Goal: Information Seeking & Learning: Learn about a topic

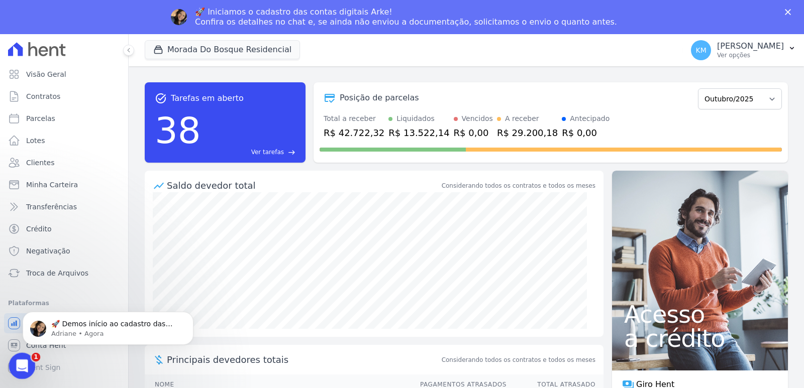
click at [23, 366] on icon "Abertura do Messenger da Intercom" at bounding box center [21, 365] width 17 height 17
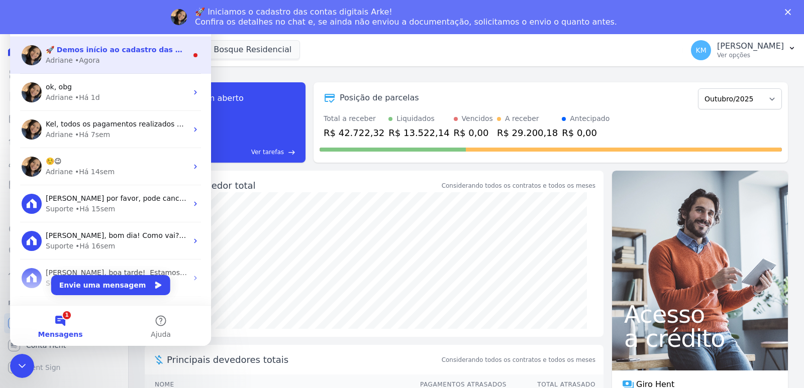
click at [86, 55] on div "🚀 Demos início ao cadastro das Contas Digitais Arke! Iniciamos a abertura para …" at bounding box center [117, 50] width 142 height 11
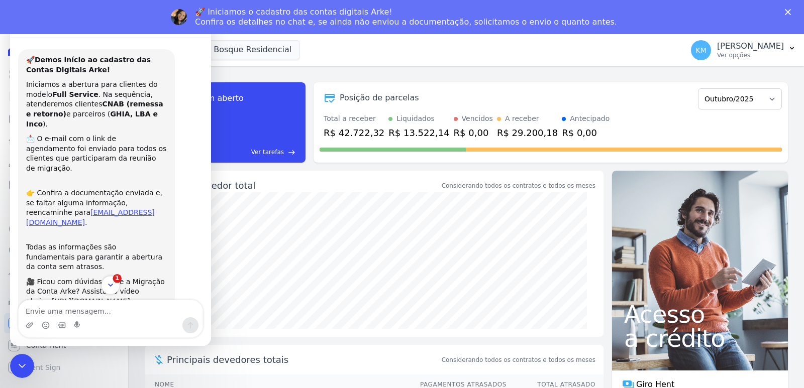
click at [115, 279] on span "1" at bounding box center [117, 278] width 9 height 9
drag, startPoint x: 163, startPoint y: 49, endPoint x: 156, endPoint y: 81, distance: 33.4
click at [163, 50] on div "🚀 Demos início ao cadastro das Contas Digitais Arke! Iniciamos a abertura para …" at bounding box center [110, 188] width 201 height 303
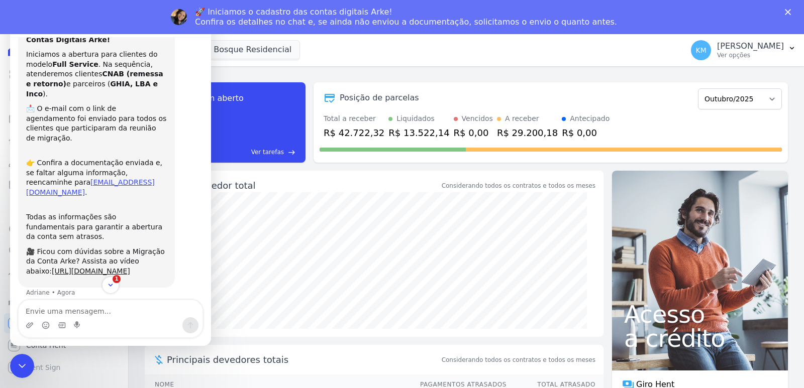
scroll to position [39, 0]
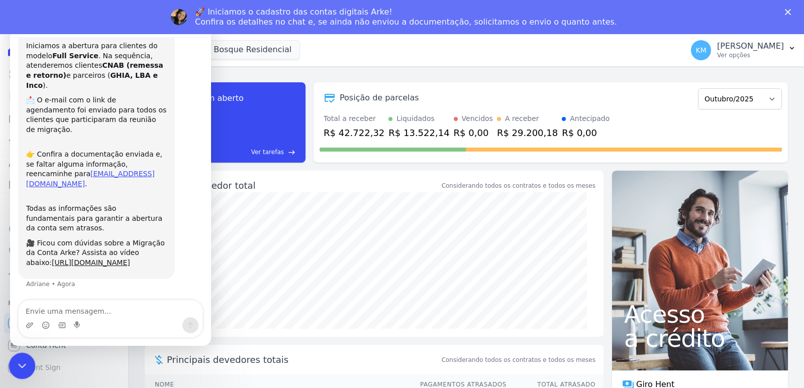
click at [25, 369] on icon "Encerramento do Messenger da Intercom" at bounding box center [21, 365] width 12 height 12
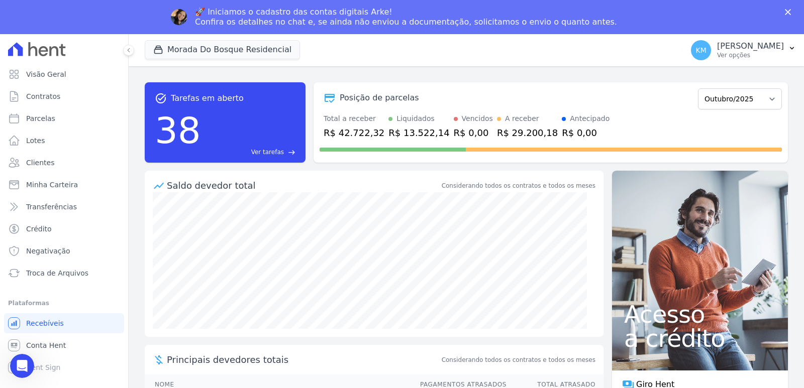
click at [793, 7] on div "🚀 Iniciamos o cadastro das contas digitais Arke! Confira os detalhes no chat e,…" at bounding box center [402, 17] width 804 height 26
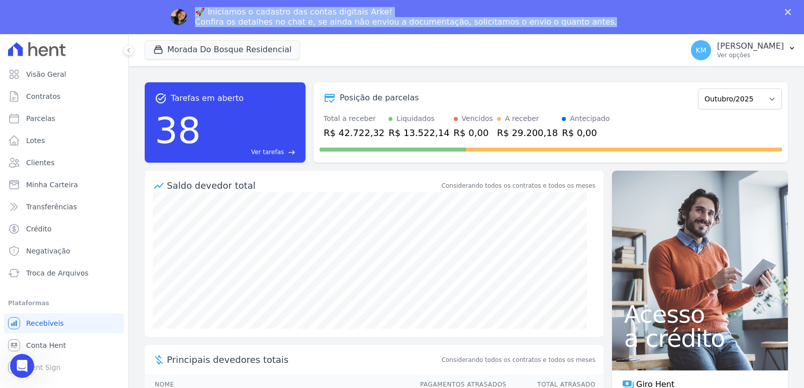
drag, startPoint x: 790, startPoint y: 7, endPoint x: 788, endPoint y: 13, distance: 5.7
click at [788, 13] on div "🚀 Iniciamos o cadastro das contas digitais Arke! Confira os detalhes no chat e,…" at bounding box center [402, 17] width 804 height 26
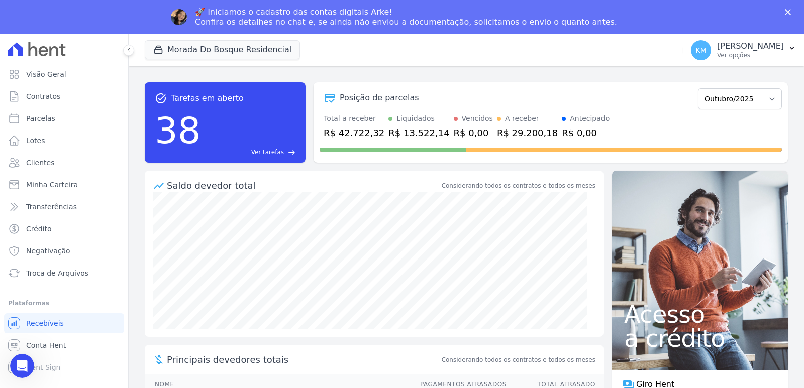
click at [788, 13] on polygon "Fechar" at bounding box center [788, 12] width 6 height 6
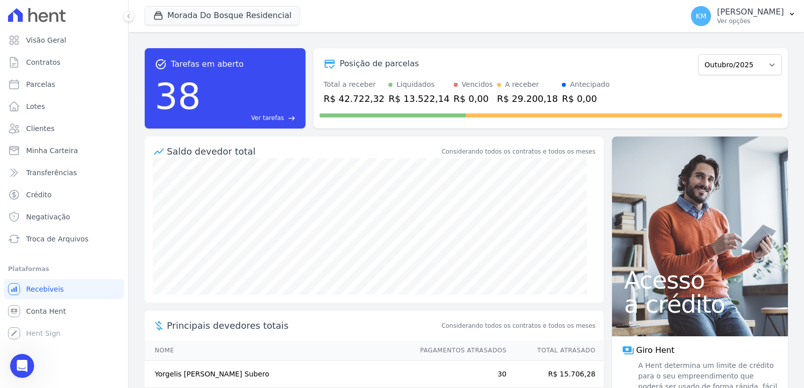
click at [35, 366] on div "Visão Geral Contratos [GEOGRAPHIC_DATA] Lotes Clientes Minha Carteira Transferê…" at bounding box center [64, 194] width 128 height 388
click at [23, 365] on icon "Abertura do Messenger da Intercom" at bounding box center [21, 365] width 17 height 17
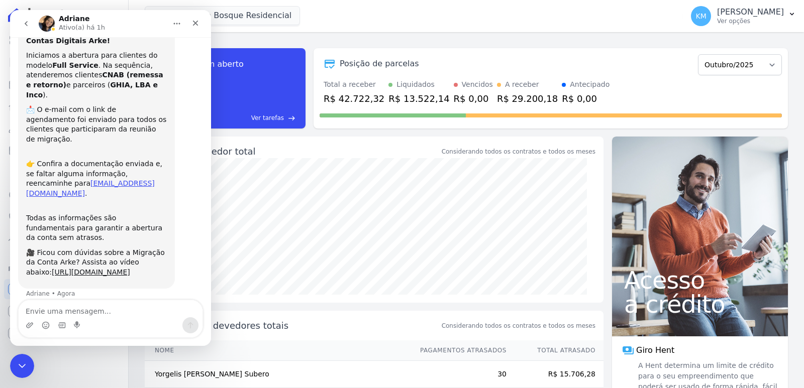
scroll to position [0, 0]
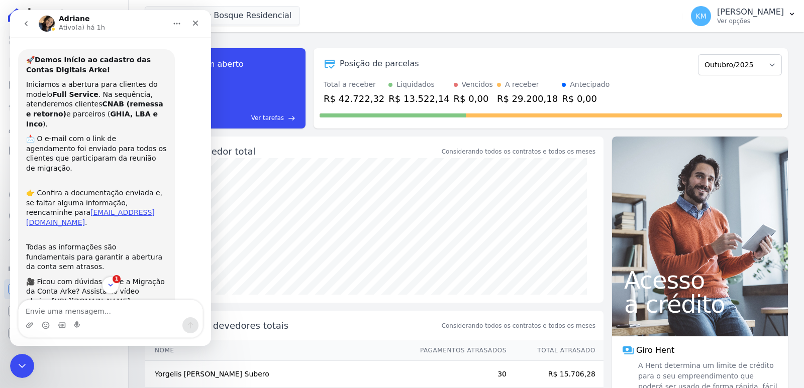
click at [28, 18] on button "go back" at bounding box center [26, 23] width 19 height 19
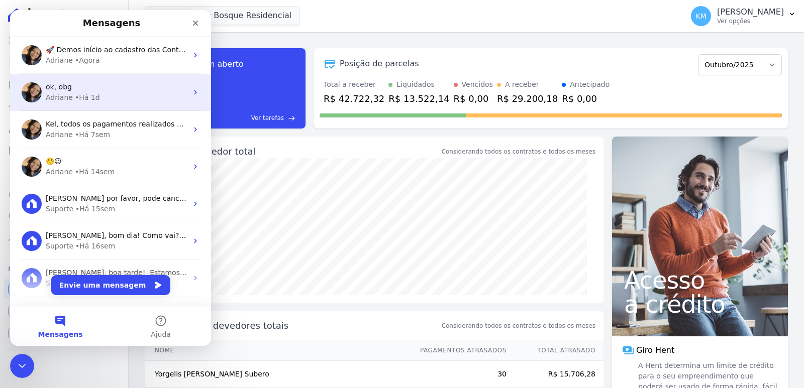
click at [85, 95] on div "• Há 1d" at bounding box center [87, 97] width 25 height 11
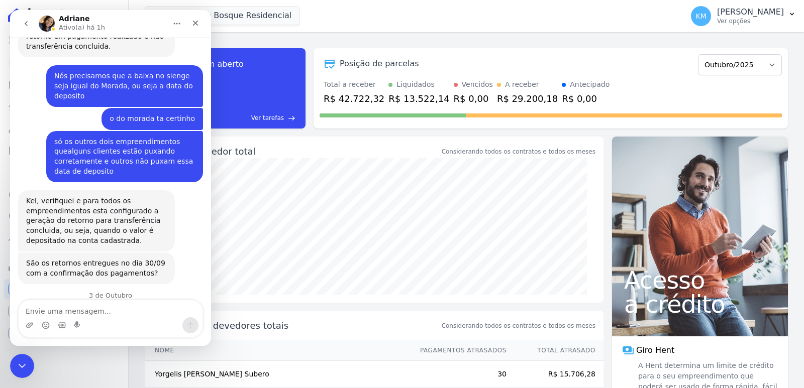
scroll to position [10454, 0]
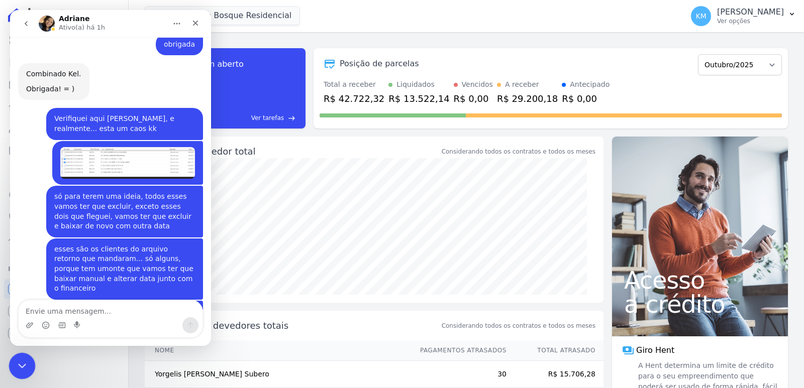
click at [26, 364] on icon "Encerramento do Messenger da Intercom" at bounding box center [21, 365] width 12 height 12
